Goal: Book appointment/travel/reservation

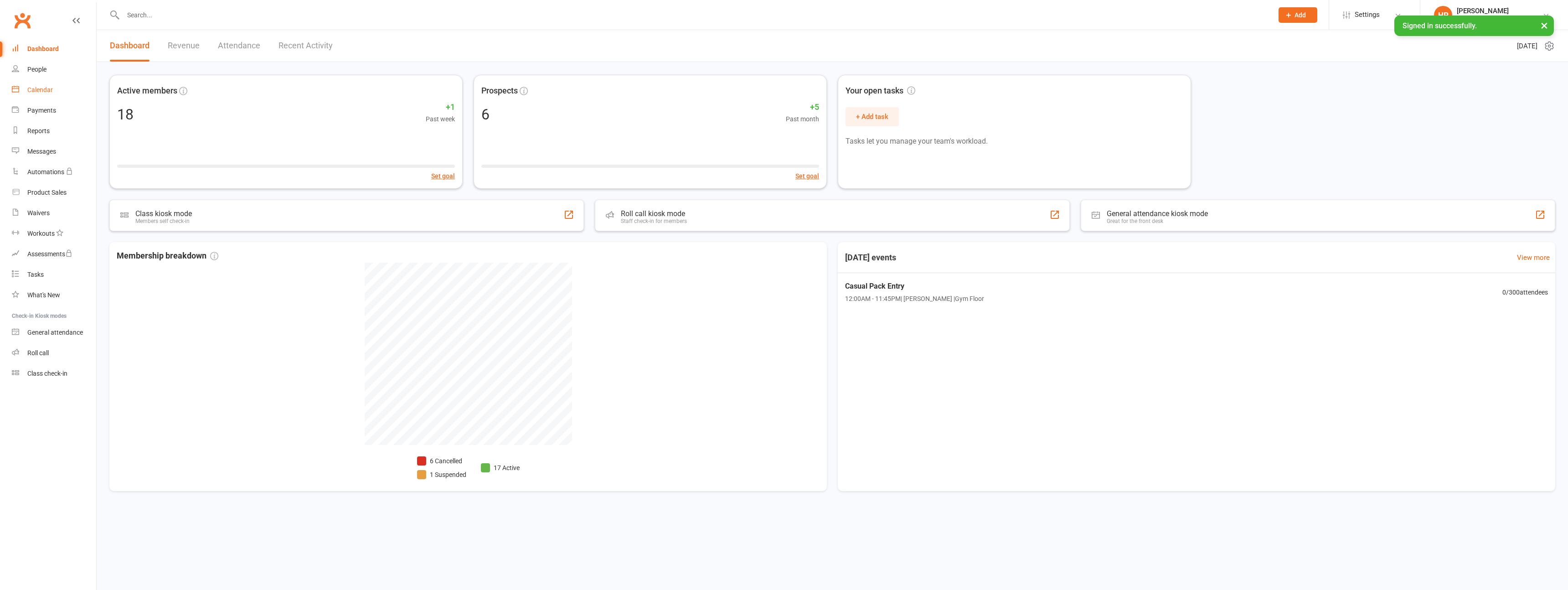
drag, startPoint x: 37, startPoint y: 86, endPoint x: 57, endPoint y: 88, distance: 20.1
click at [37, 86] on div "Calendar" at bounding box center [40, 90] width 26 height 7
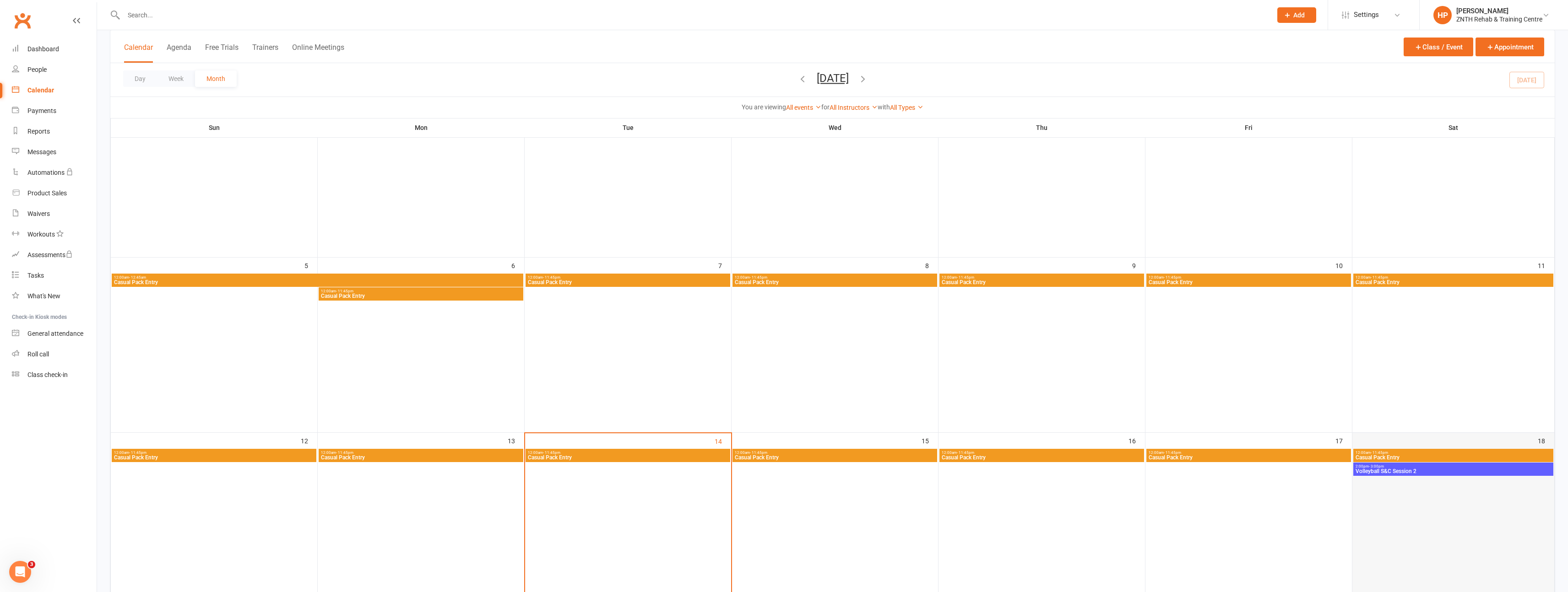
scroll to position [121, 0]
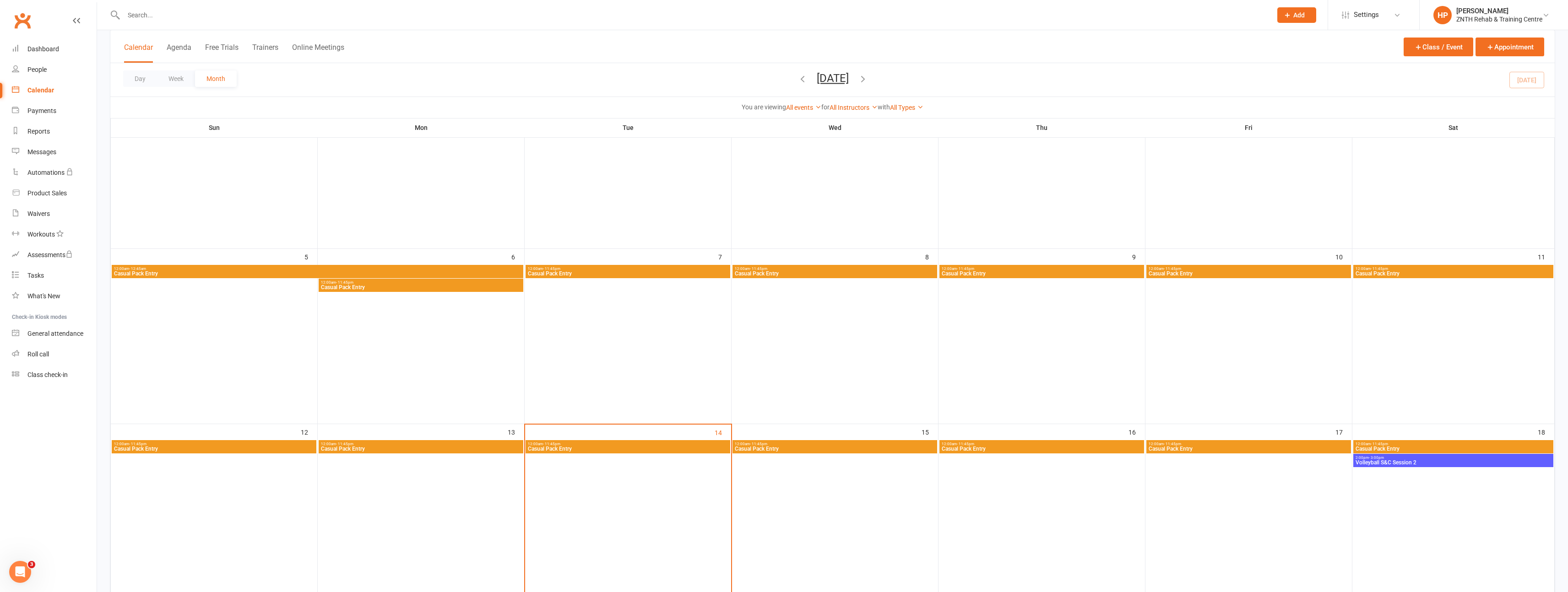
click at [1399, 461] on span "Volleyball S&C Session 2" at bounding box center [1453, 462] width 196 height 5
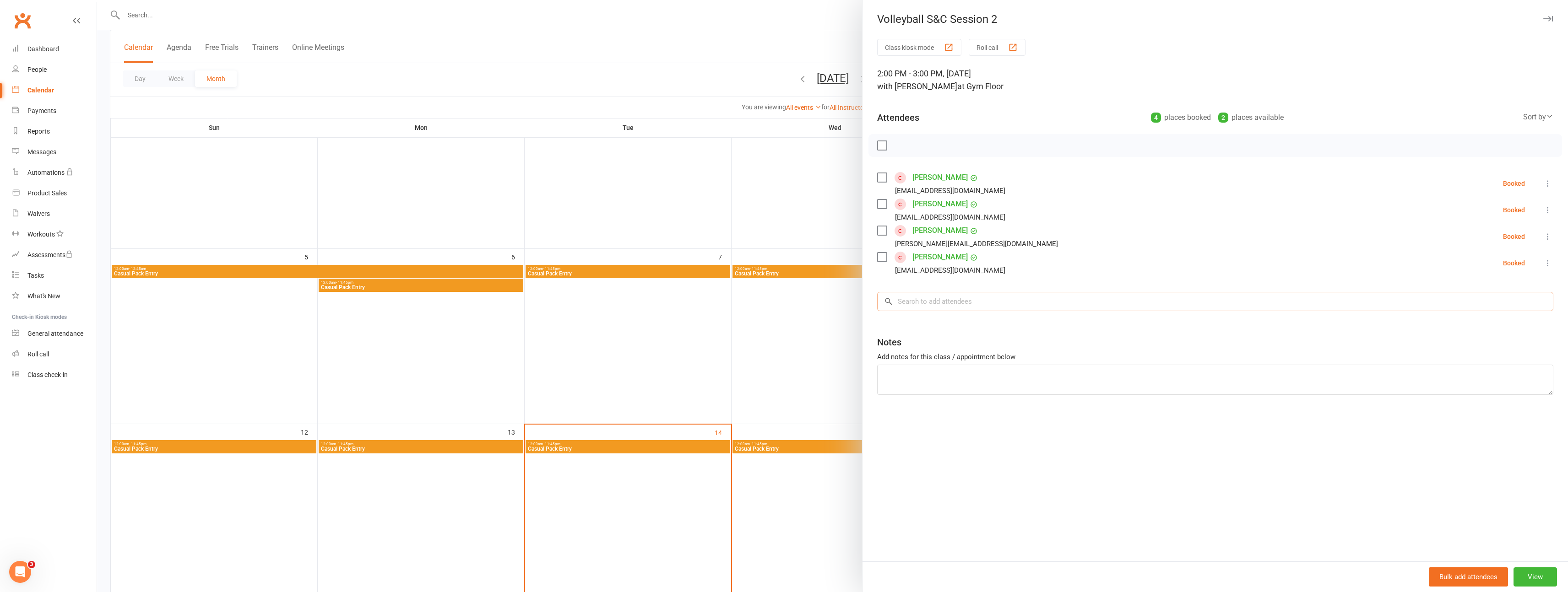
click at [970, 303] on input "search" at bounding box center [1215, 301] width 676 height 19
type input "imran"
click at [947, 320] on span "[EMAIL_ADDRESS][DOMAIN_NAME]" at bounding box center [993, 320] width 93 height 7
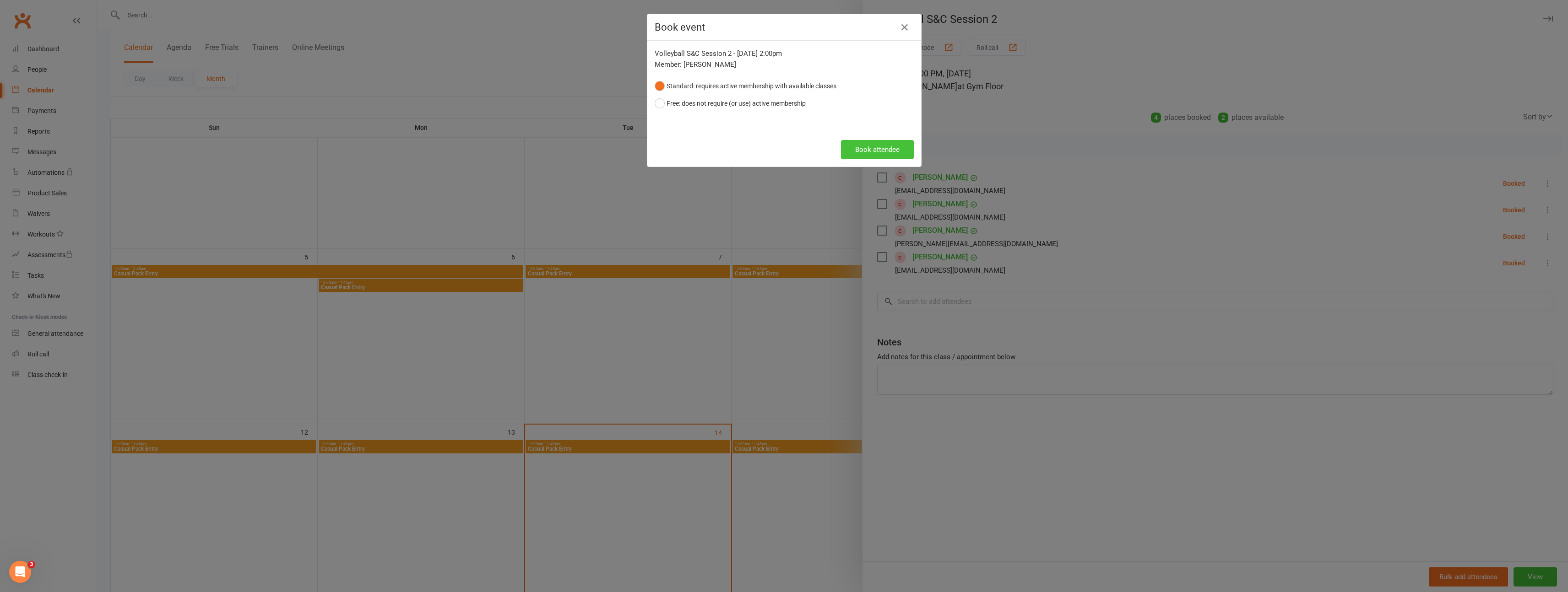
click at [843, 147] on button "Book attendee" at bounding box center [877, 149] width 73 height 19
